Goal: Navigation & Orientation: Understand site structure

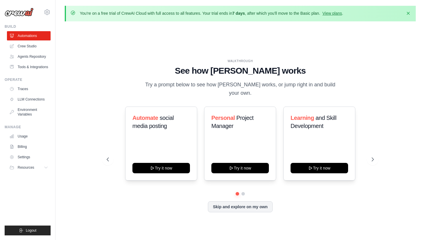
click at [144, 69] on div "WALKTHROUGH See how [PERSON_NAME] works Try a prompt below to see how [PERSON_N…" at bounding box center [240, 78] width 267 height 39
click at [124, 72] on h1 "See how [PERSON_NAME] works" at bounding box center [240, 71] width 267 height 10
click at [44, 166] on icon at bounding box center [46, 168] width 5 height 5
click at [225, 201] on button "Skip and explore on my own" at bounding box center [240, 206] width 65 height 11
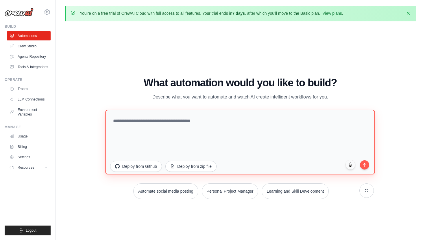
click at [179, 135] on textarea at bounding box center [241, 142] width 270 height 65
click at [157, 124] on textarea at bounding box center [241, 142] width 270 height 65
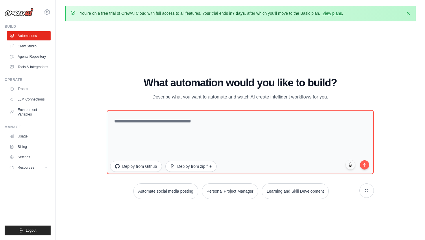
click at [100, 83] on div "WALKTHROUGH See how [PERSON_NAME] works Try a prompt below to see how [PERSON_N…" at bounding box center [240, 140] width 351 height 229
click at [29, 45] on link "Crew Studio" at bounding box center [30, 46] width 44 height 9
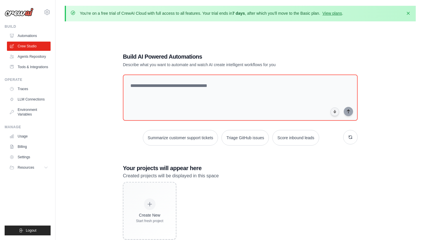
click at [96, 76] on div "Build AI Powered Automations Describe what you want to automate and watch AI cr…" at bounding box center [240, 146] width 351 height 240
click at [32, 58] on link "Agents Repository" at bounding box center [30, 56] width 44 height 9
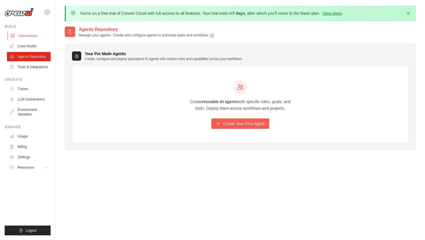
click at [22, 33] on link "Automations" at bounding box center [30, 35] width 44 height 9
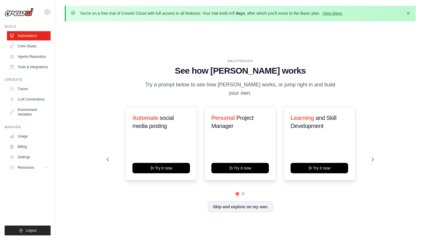
click at [393, 95] on div "WALKTHROUGH See how [PERSON_NAME] works Try a prompt below to see how [PERSON_N…" at bounding box center [240, 140] width 351 height 229
